Goal: Find specific page/section: Find specific page/section

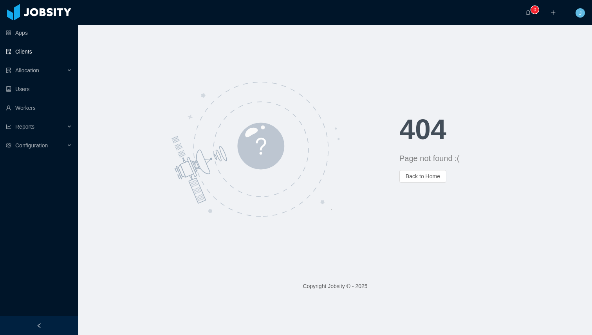
click at [35, 54] on link "Clients" at bounding box center [39, 52] width 66 height 16
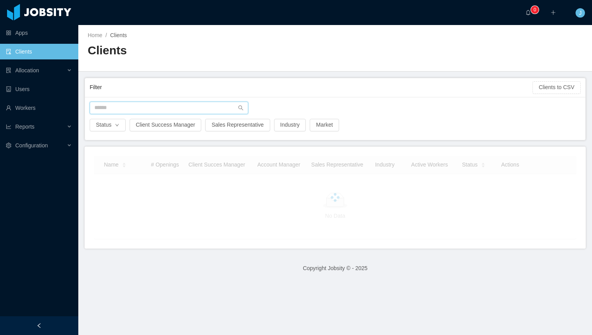
click at [120, 111] on input "text" at bounding box center [169, 108] width 158 height 13
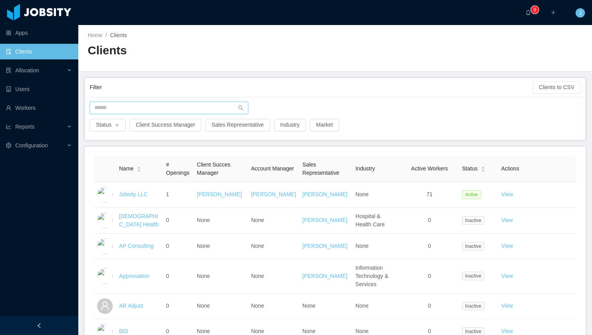
type input "*"
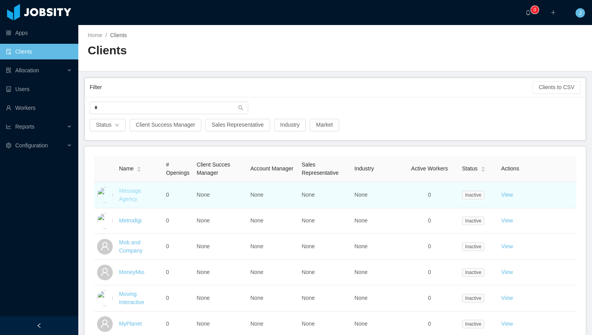
click at [128, 193] on link "Message Agency" at bounding box center [130, 195] width 22 height 14
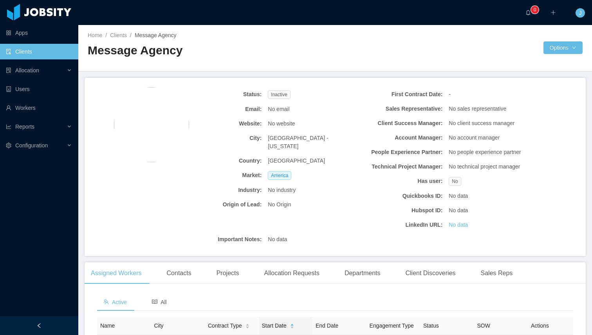
click at [38, 54] on link "Clients" at bounding box center [39, 52] width 66 height 16
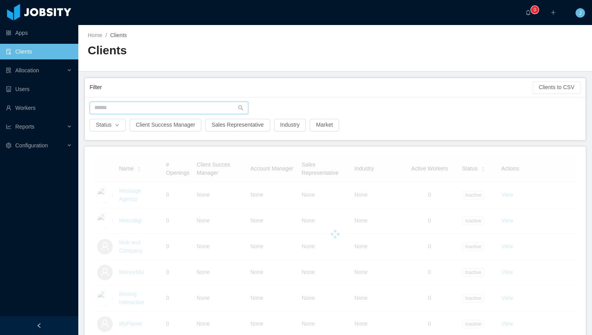
click at [101, 109] on input "text" at bounding box center [169, 108] width 158 height 13
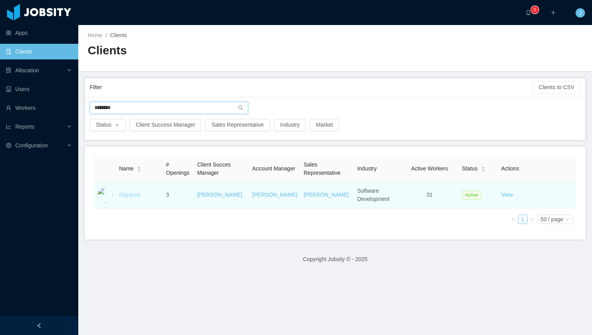
type input "********"
click at [128, 197] on link "Signpost" at bounding box center [129, 195] width 21 height 6
